Goal: Task Accomplishment & Management: Manage account settings

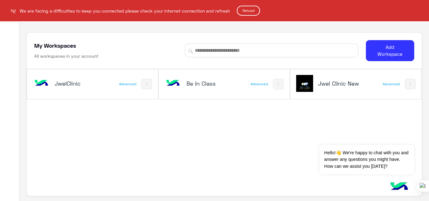
click at [252, 10] on button "Reload" at bounding box center [248, 11] width 23 height 10
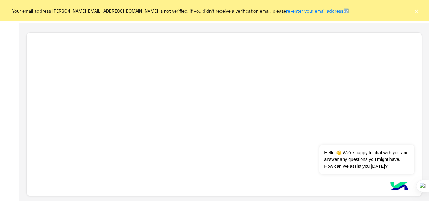
click at [416, 12] on button "×" at bounding box center [417, 11] width 6 height 6
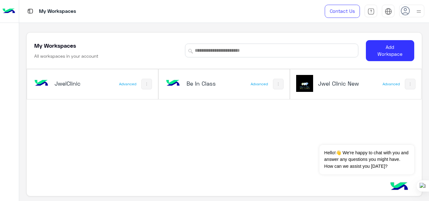
click at [212, 148] on div "JwelClinic Advanced Be In Class Advanced Jwel Clinic New Advanced" at bounding box center [224, 134] width 395 height 131
click at [343, 90] on div "Jwel Clinic New" at bounding box center [332, 84] width 72 height 18
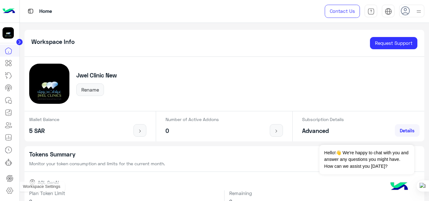
click at [9, 191] on icon at bounding box center [10, 191] width 8 height 8
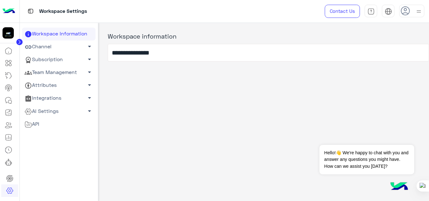
click at [55, 47] on link "Channel arrow_drop_down" at bounding box center [59, 47] width 74 height 13
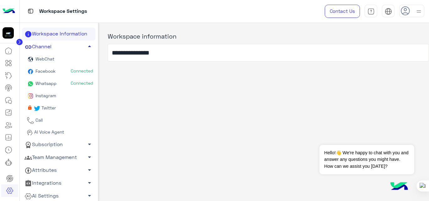
click at [55, 47] on link "Channel arrow_drop_up" at bounding box center [59, 47] width 74 height 13
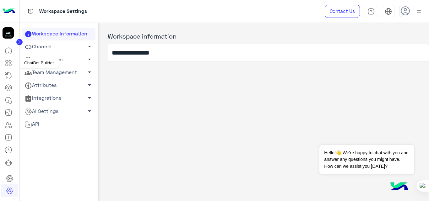
click at [8, 65] on icon at bounding box center [9, 63] width 8 height 8
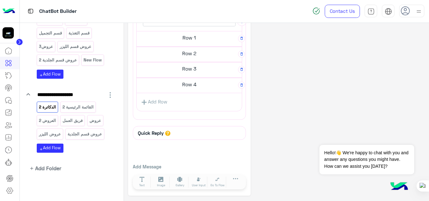
scroll to position [160, 0]
click at [344, 86] on div "**********" at bounding box center [276, 30] width 297 height 332
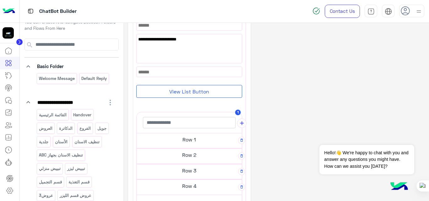
scroll to position [0, 0]
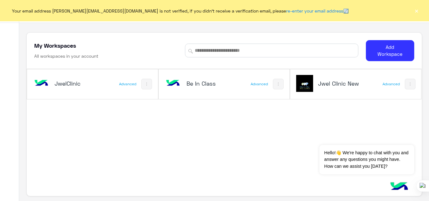
click at [415, 10] on button "×" at bounding box center [417, 11] width 6 height 6
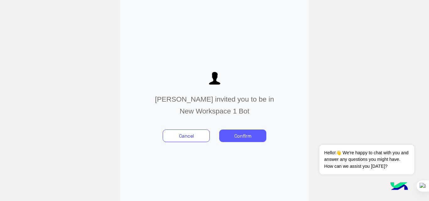
click at [246, 141] on button "Confirm" at bounding box center [242, 136] width 47 height 13
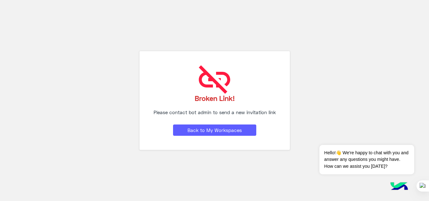
click at [223, 131] on button "Back to My Workspaces" at bounding box center [214, 130] width 83 height 11
